Goal: Information Seeking & Learning: Learn about a topic

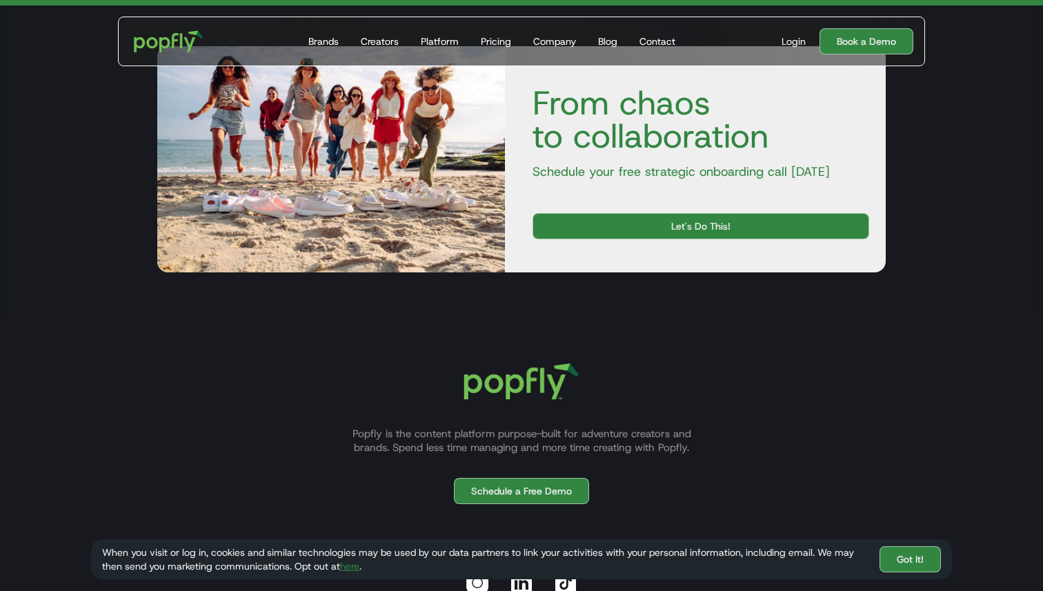
scroll to position [6398, 0]
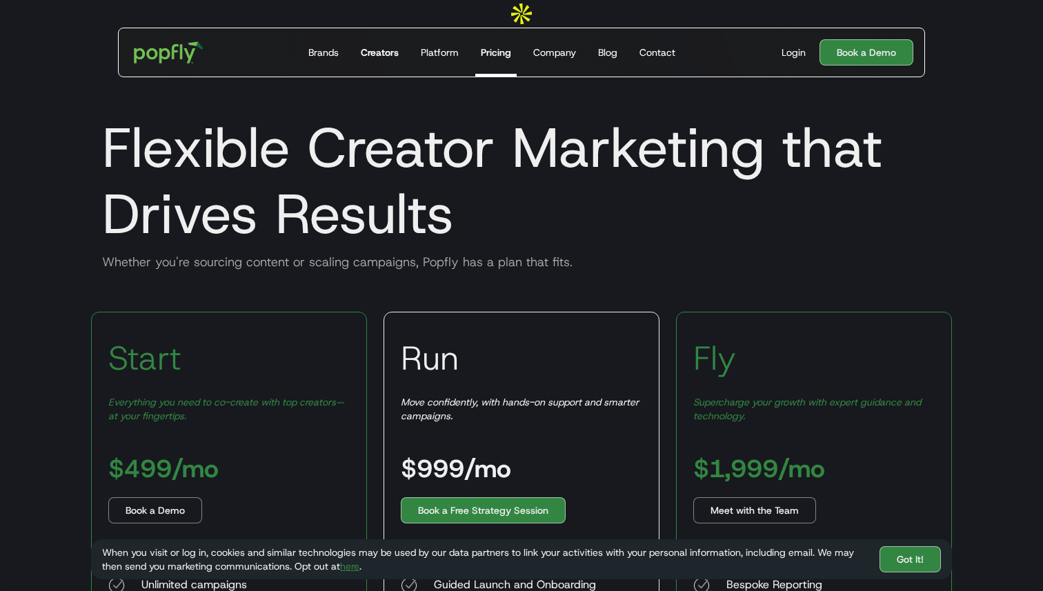
click at [393, 46] on div "Creators" at bounding box center [380, 53] width 38 height 14
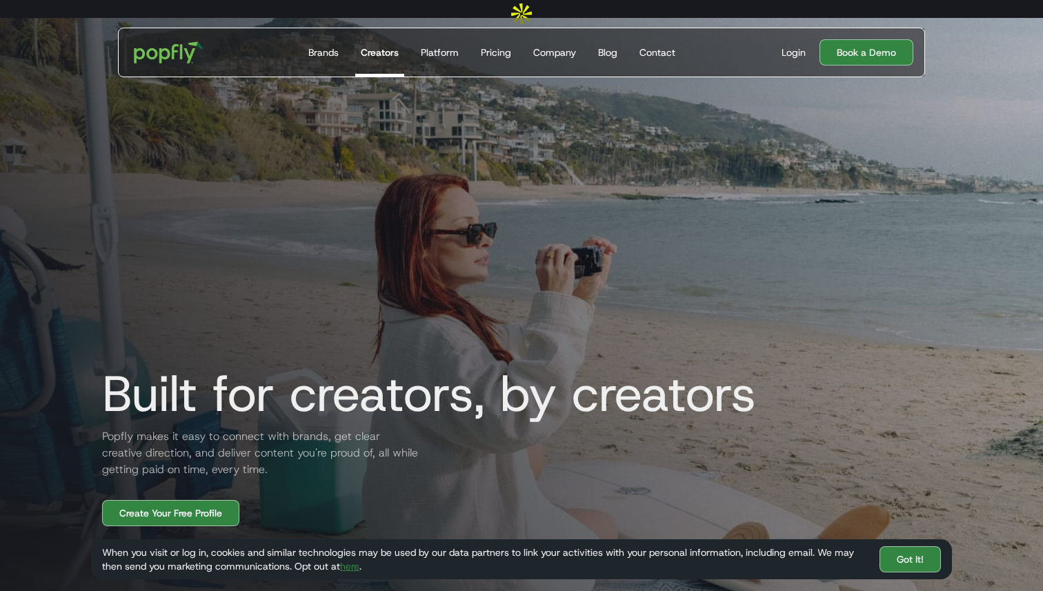
click at [349, 50] on div "Get Started Today Brands Creators Platform Pricing Company Blog Contact" at bounding box center [492, 52] width 400 height 48
click at [326, 46] on div "Brands" at bounding box center [323, 53] width 30 height 14
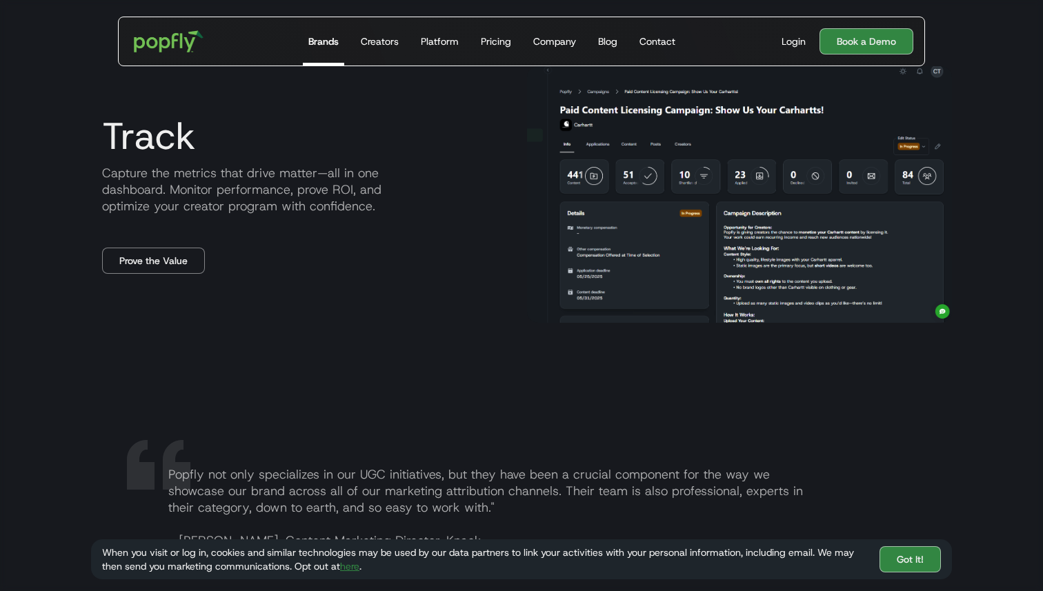
scroll to position [1757, 0]
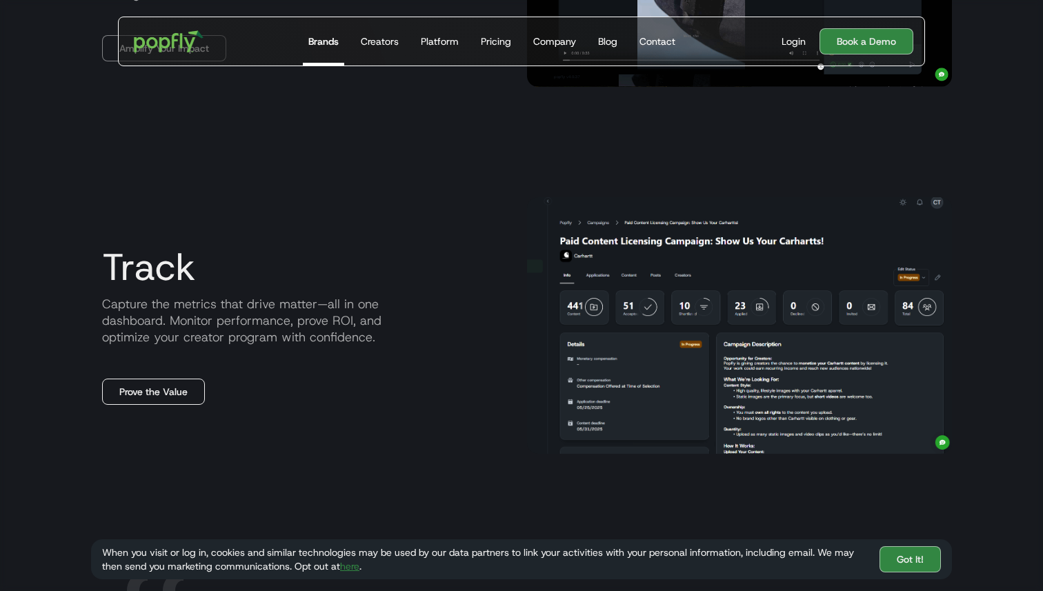
click at [133, 379] on link "Prove the Value" at bounding box center [153, 392] width 103 height 26
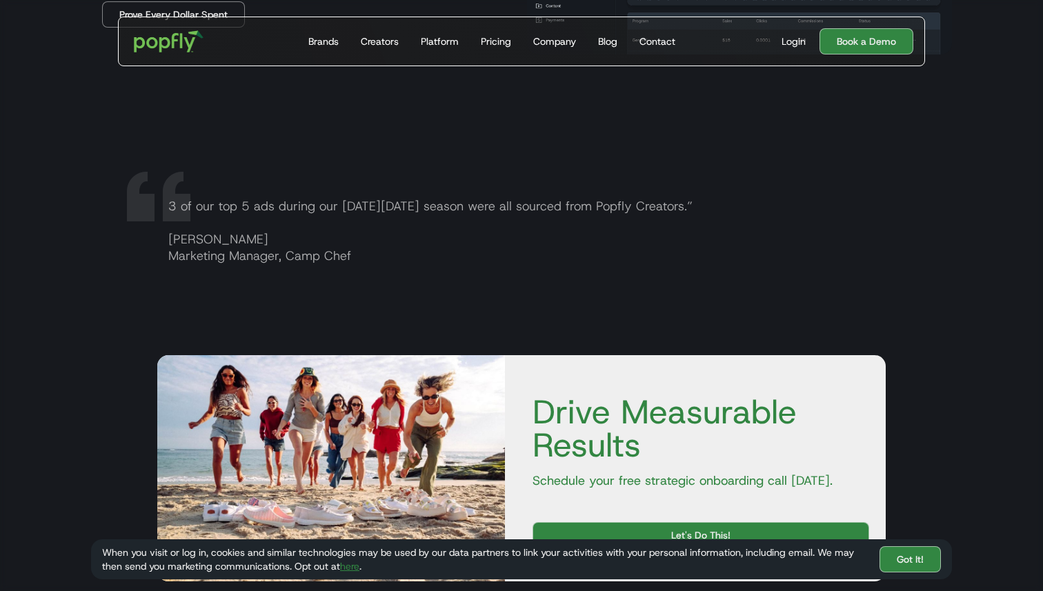
scroll to position [1368, 0]
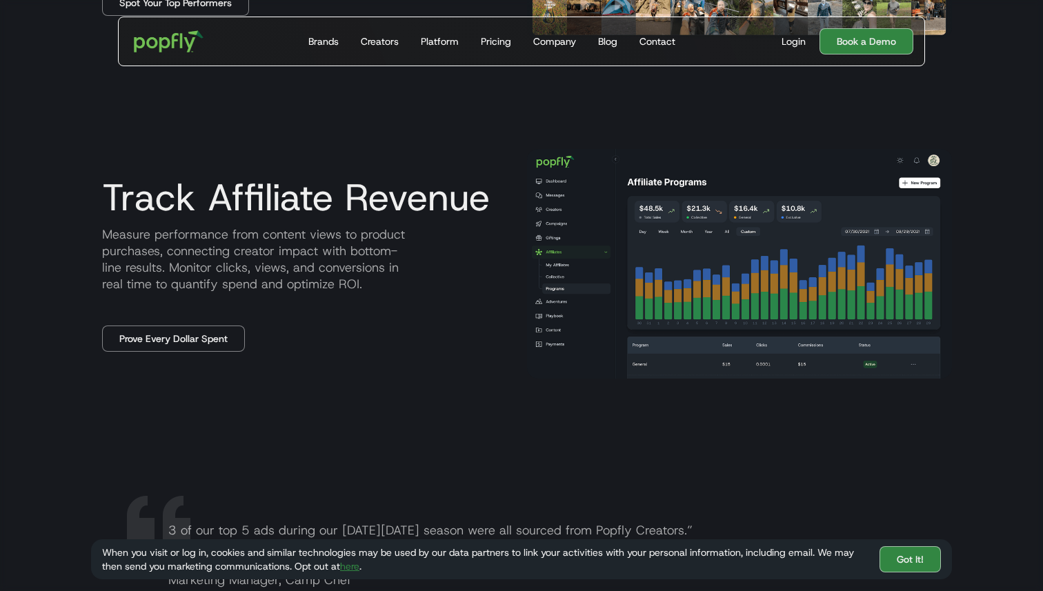
click at [363, 227] on p "Measure performance from content views to product purchases, connecting creator…" at bounding box center [303, 259] width 425 height 66
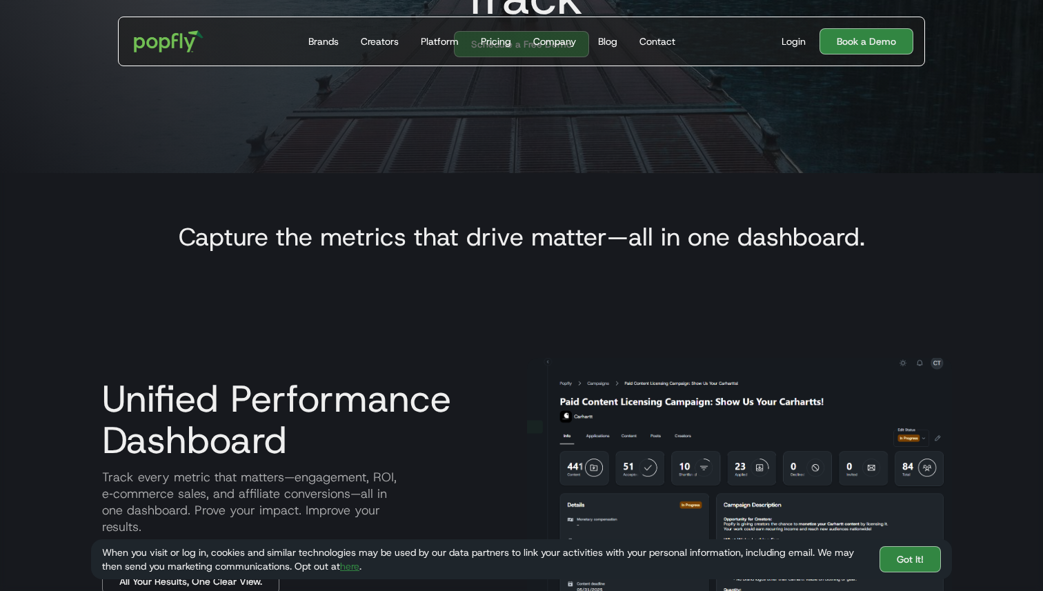
scroll to position [435, 0]
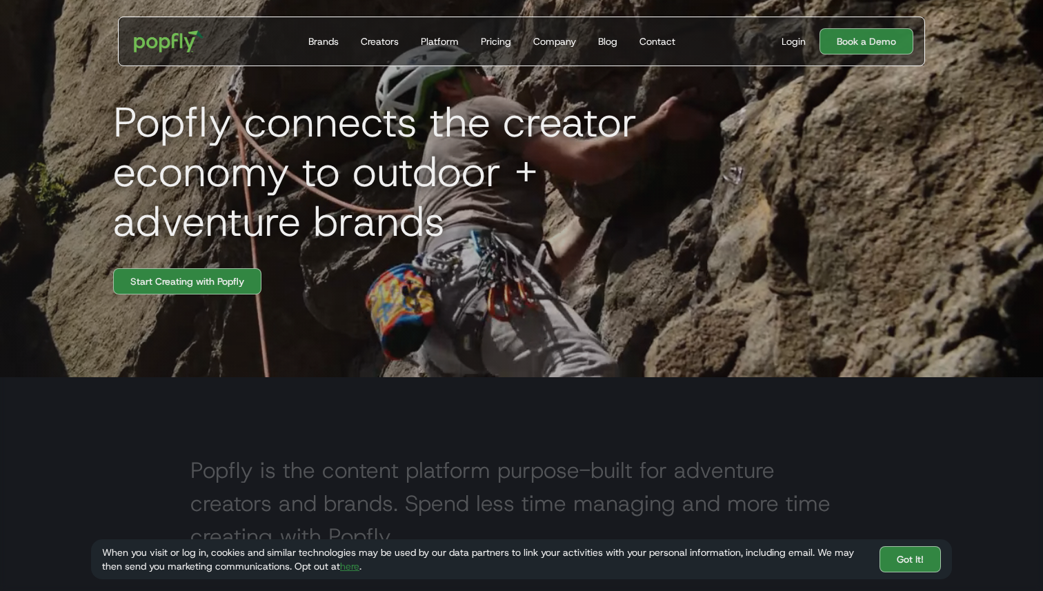
scroll to position [208, 0]
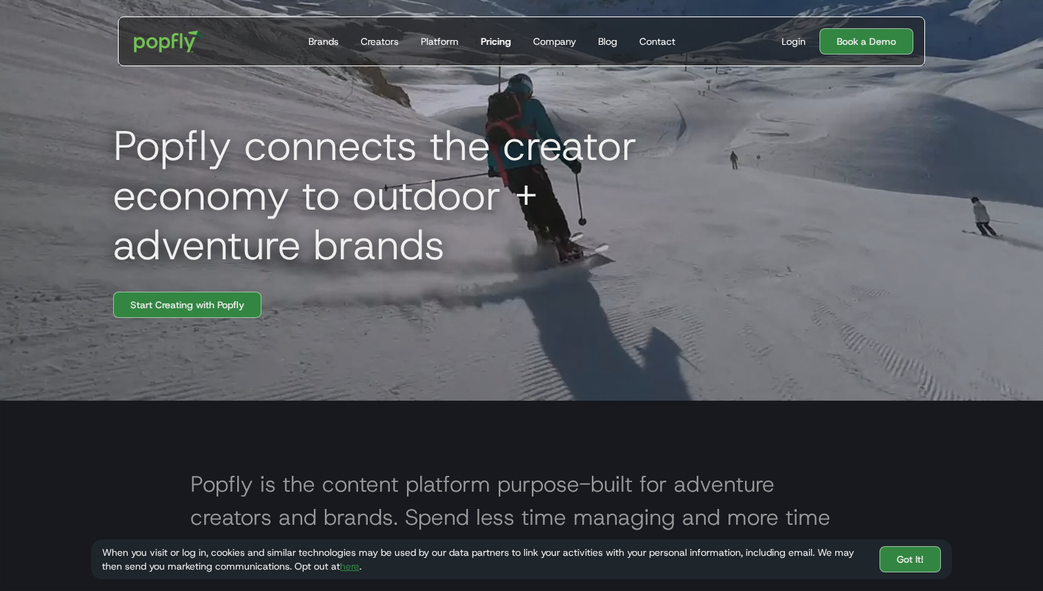
click at [499, 44] on div "Pricing" at bounding box center [496, 41] width 30 height 14
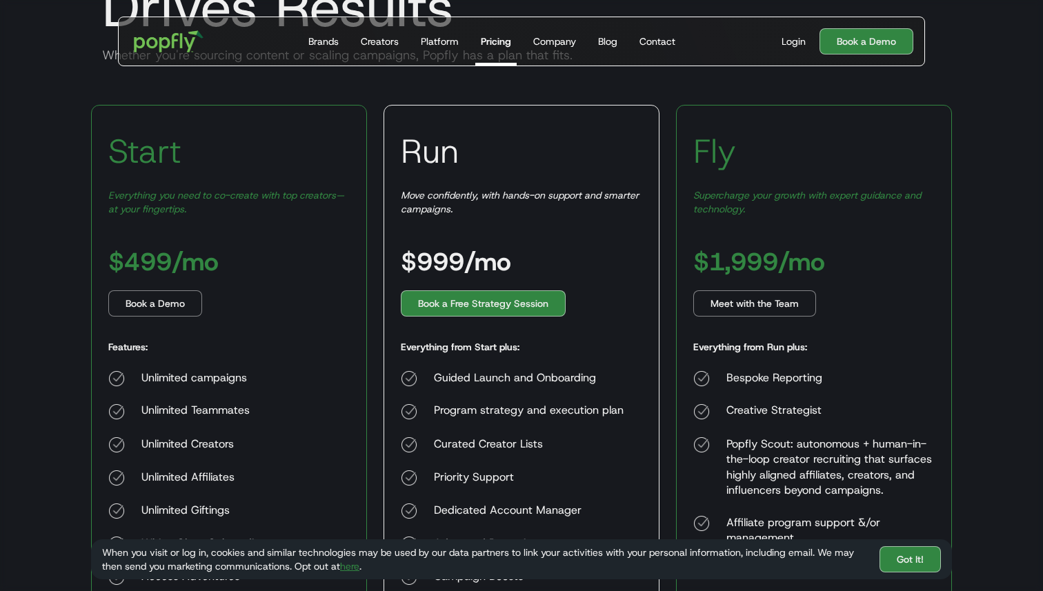
scroll to position [174, 0]
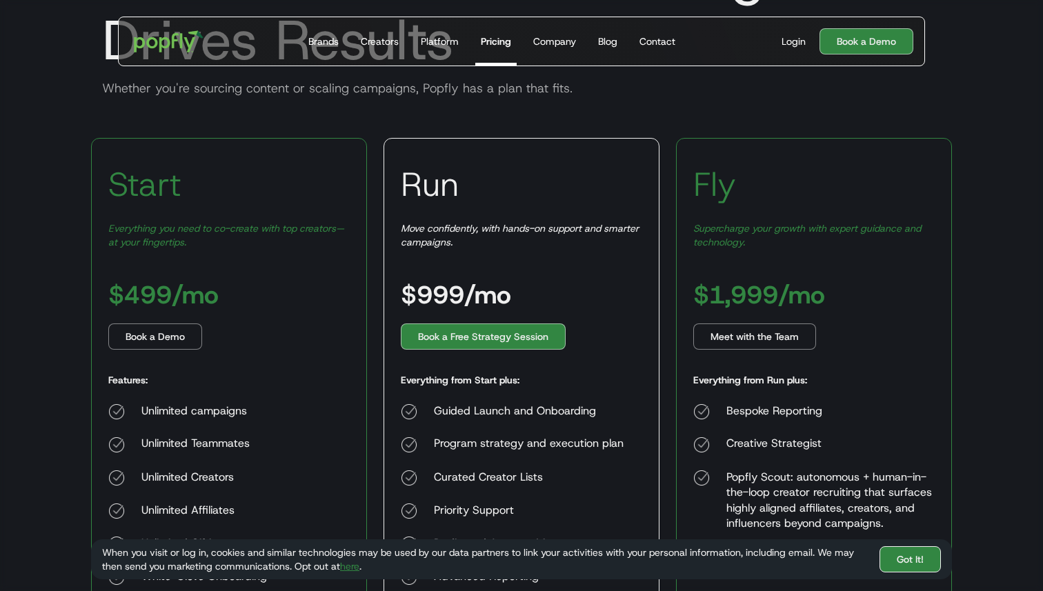
click at [916, 562] on link "Got It!" at bounding box center [909, 559] width 61 height 26
